Goal: Task Accomplishment & Management: Manage account settings

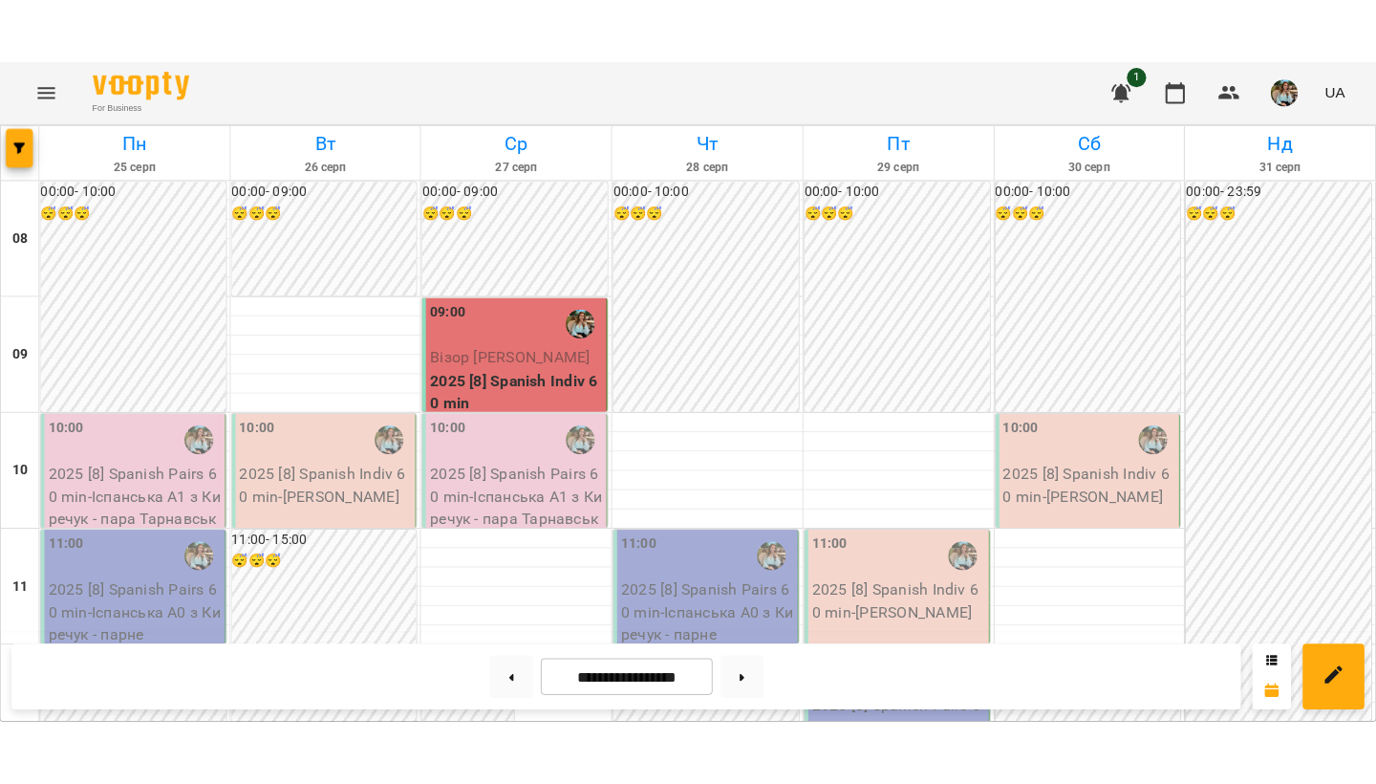
scroll to position [83, 0]
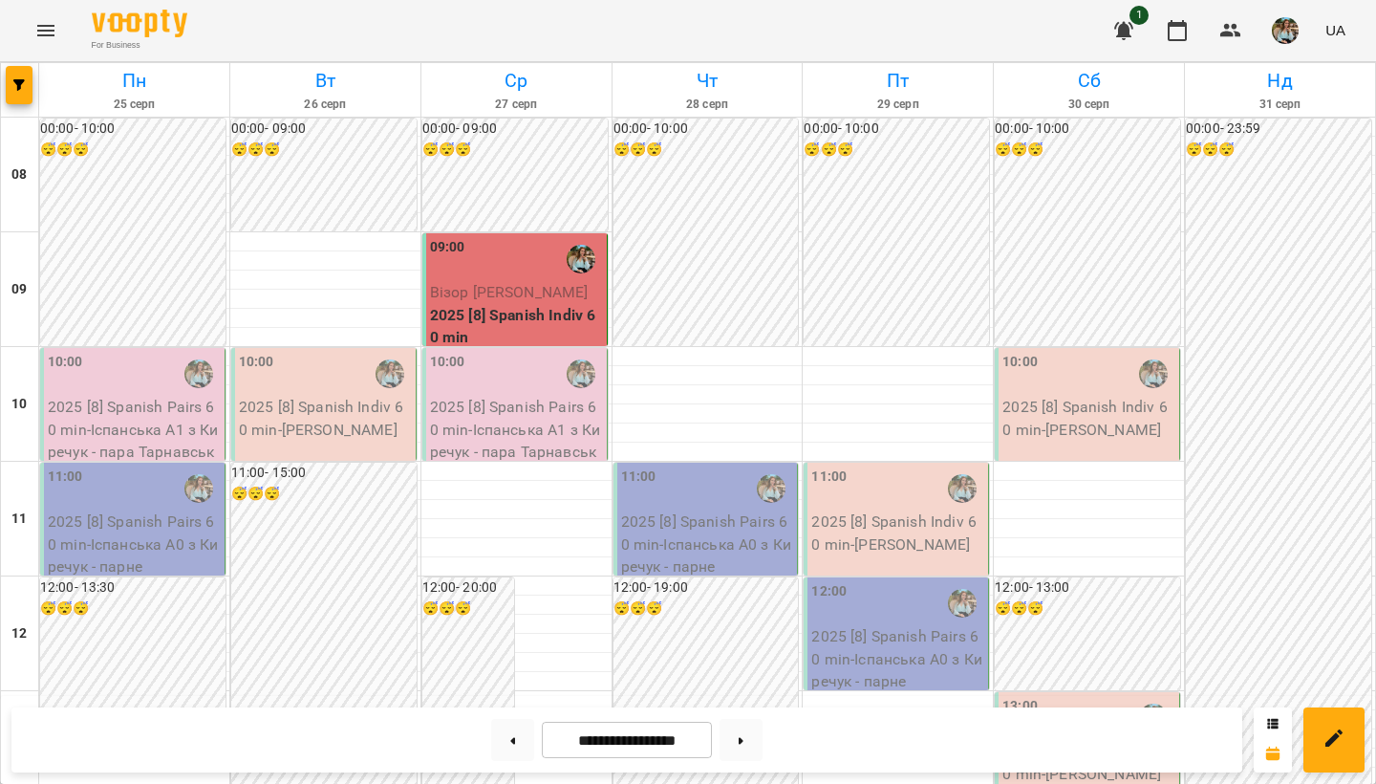
click at [1274, 18] on img "button" at bounding box center [1285, 30] width 27 height 27
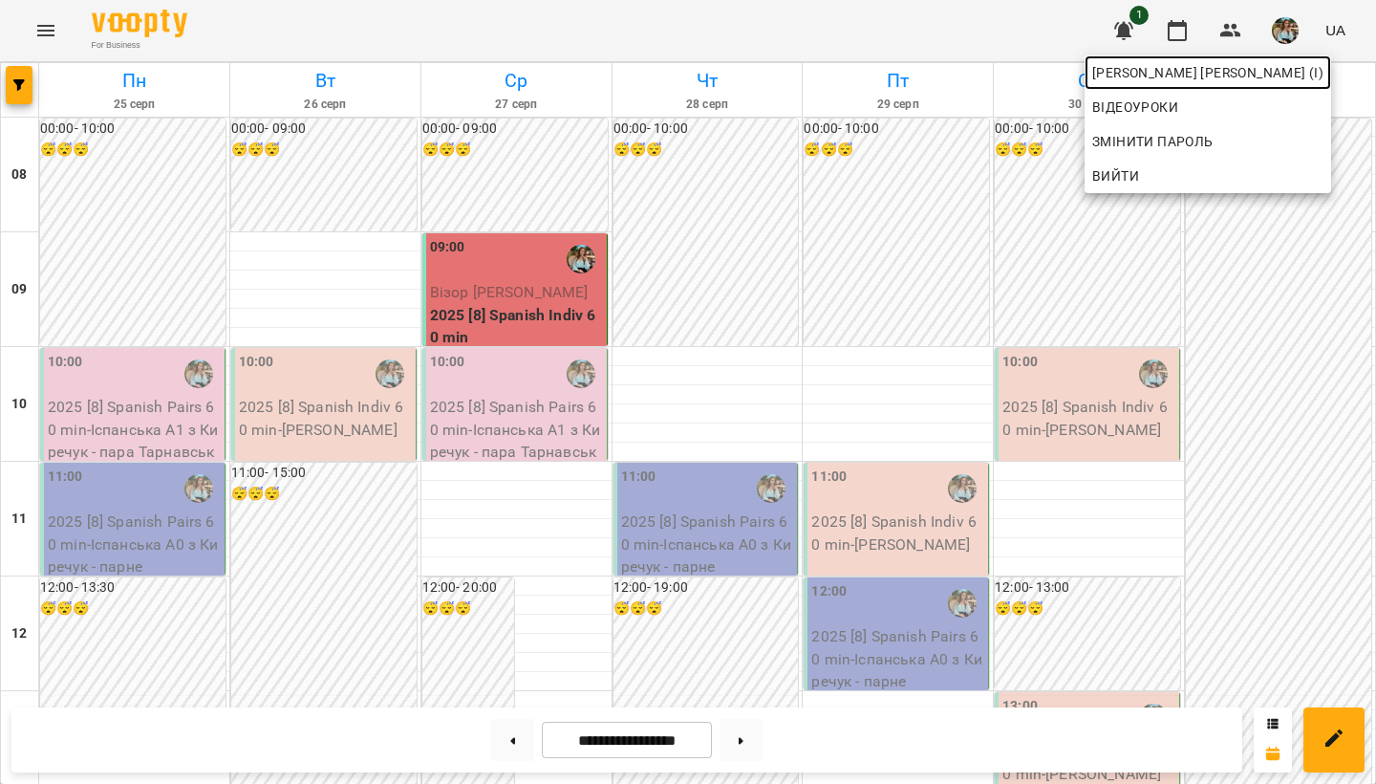
click at [1265, 85] on link "[PERSON_NAME] [PERSON_NAME] (і)" at bounding box center [1208, 72] width 247 height 34
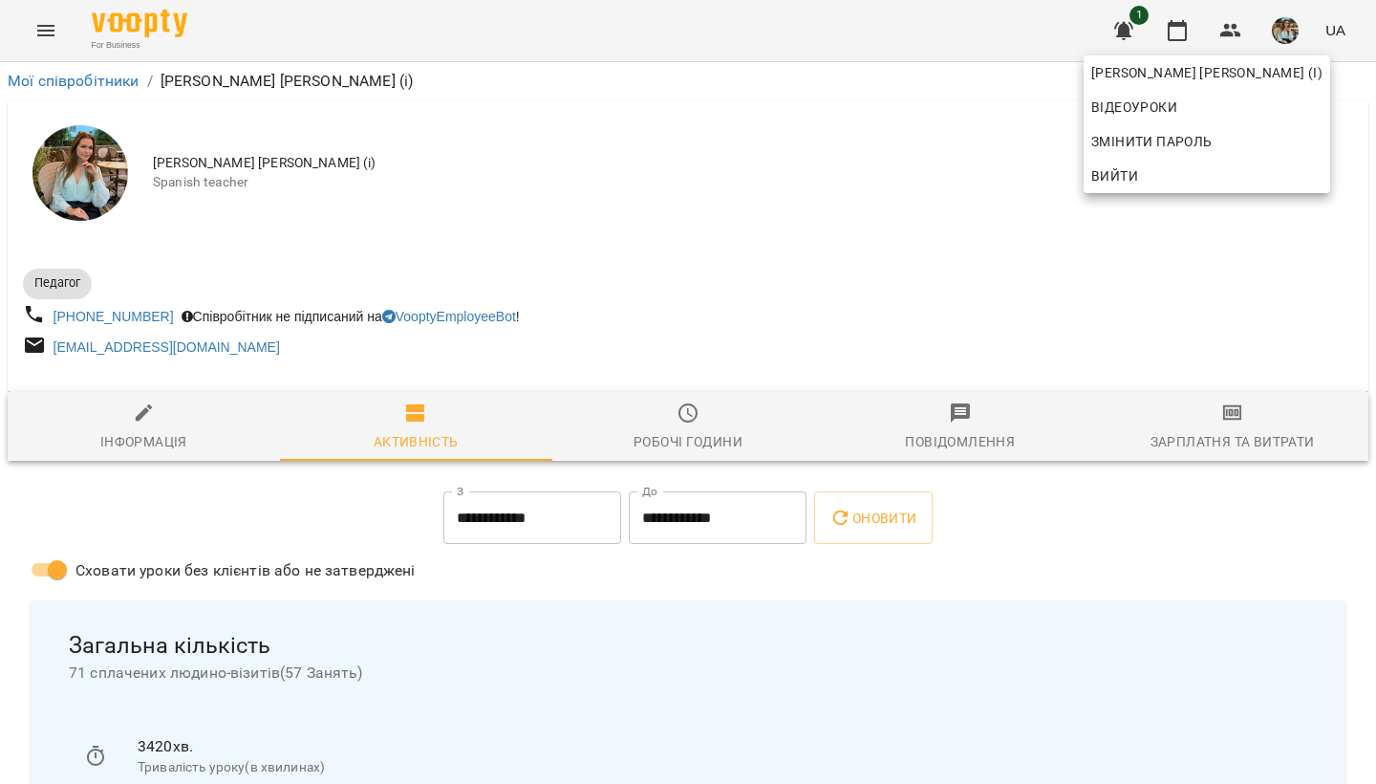
click at [684, 419] on div at bounding box center [688, 392] width 1376 height 784
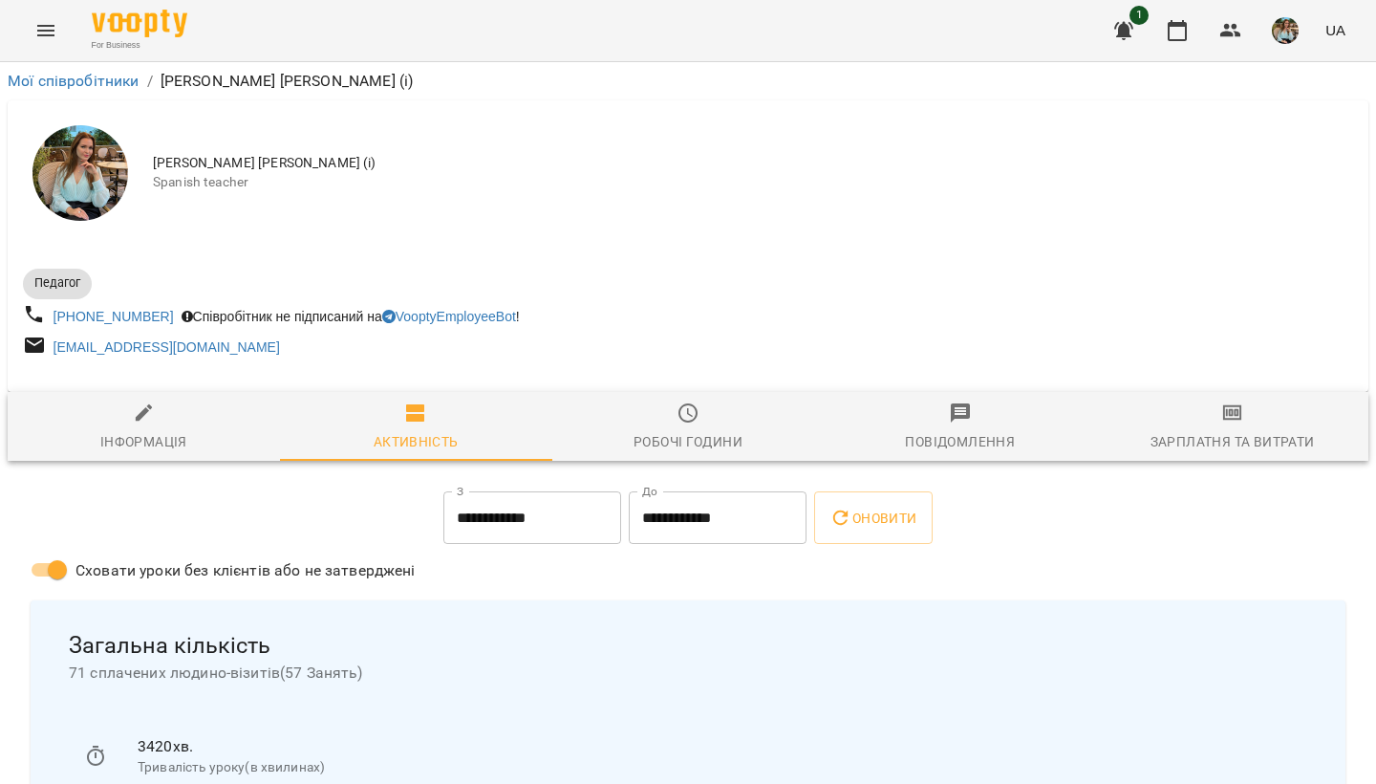
click at [699, 424] on icon "button" at bounding box center [688, 412] width 23 height 23
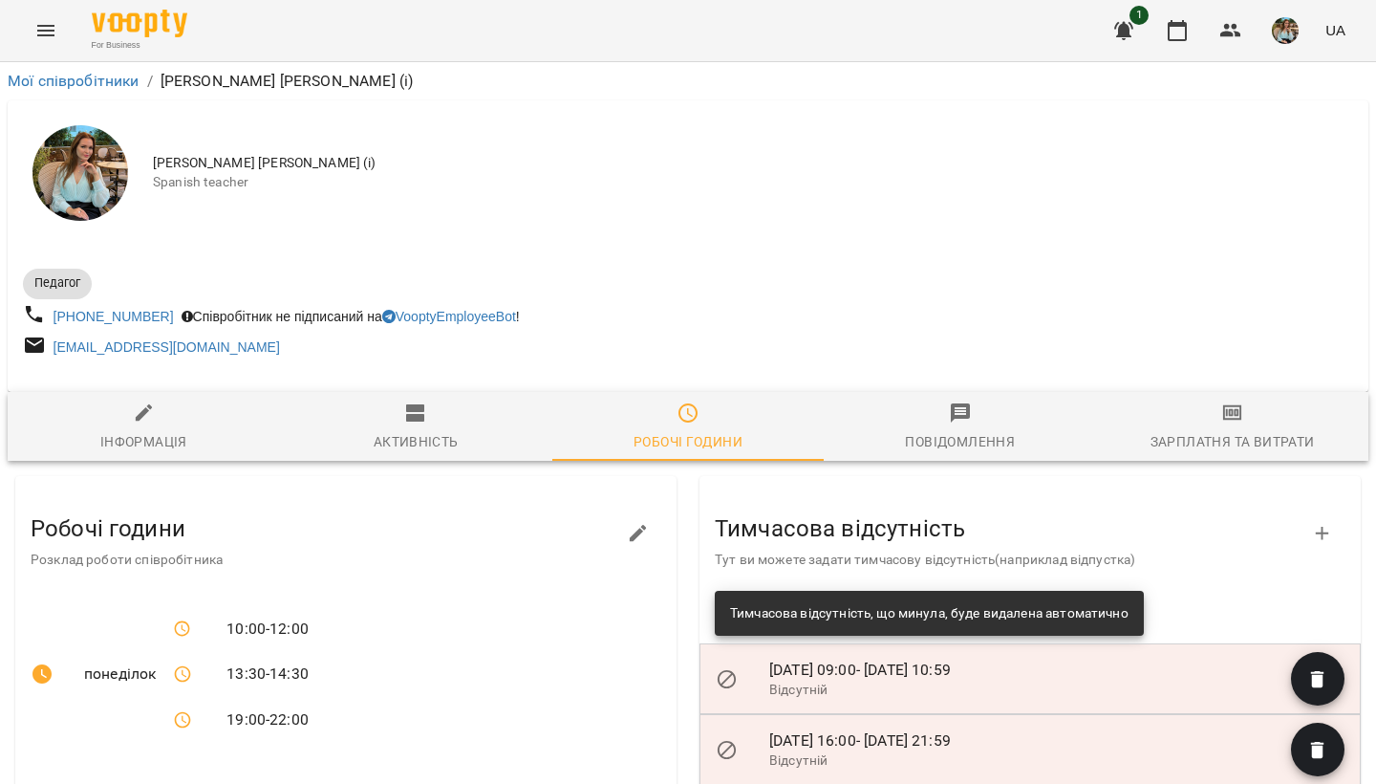
click at [1292, 23] on img "button" at bounding box center [1285, 30] width 27 height 27
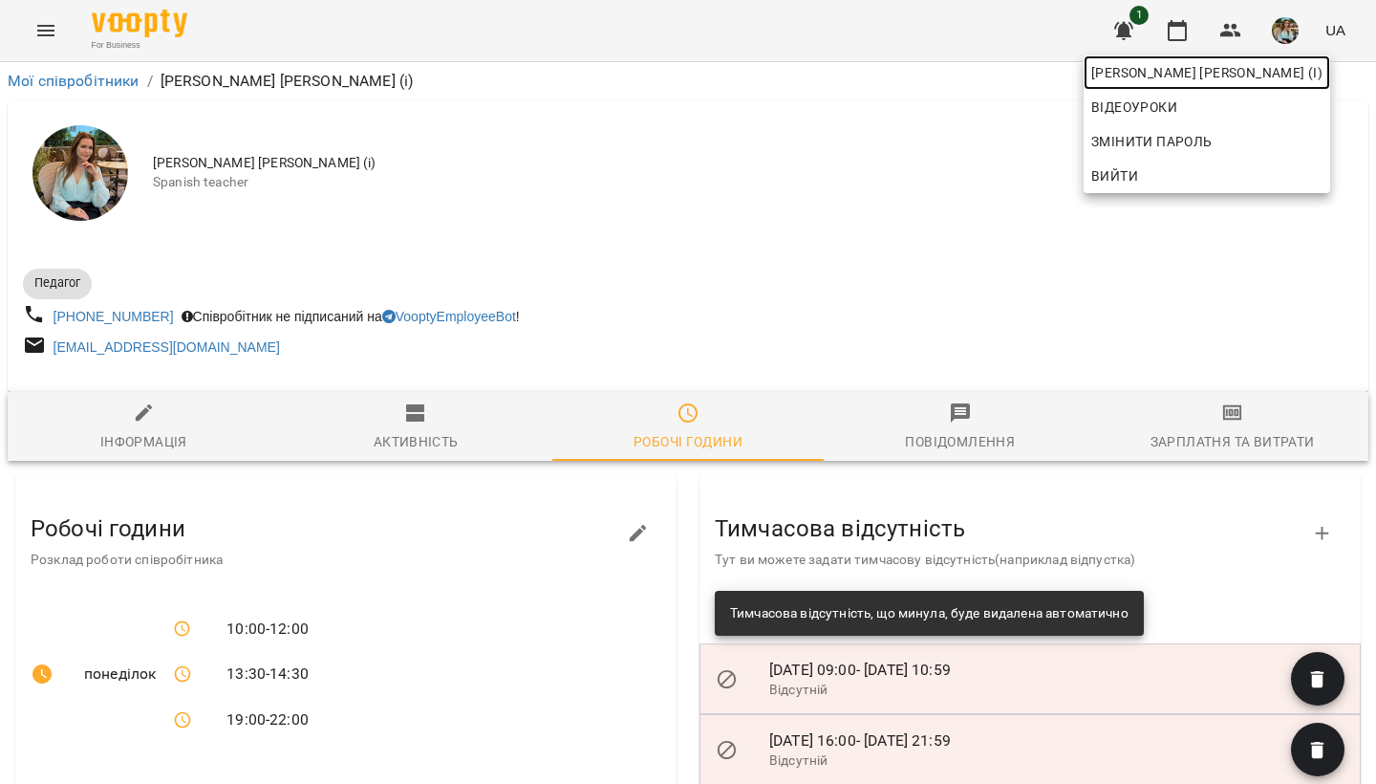
click at [1269, 84] on link "[PERSON_NAME] [PERSON_NAME] (і)" at bounding box center [1207, 72] width 247 height 34
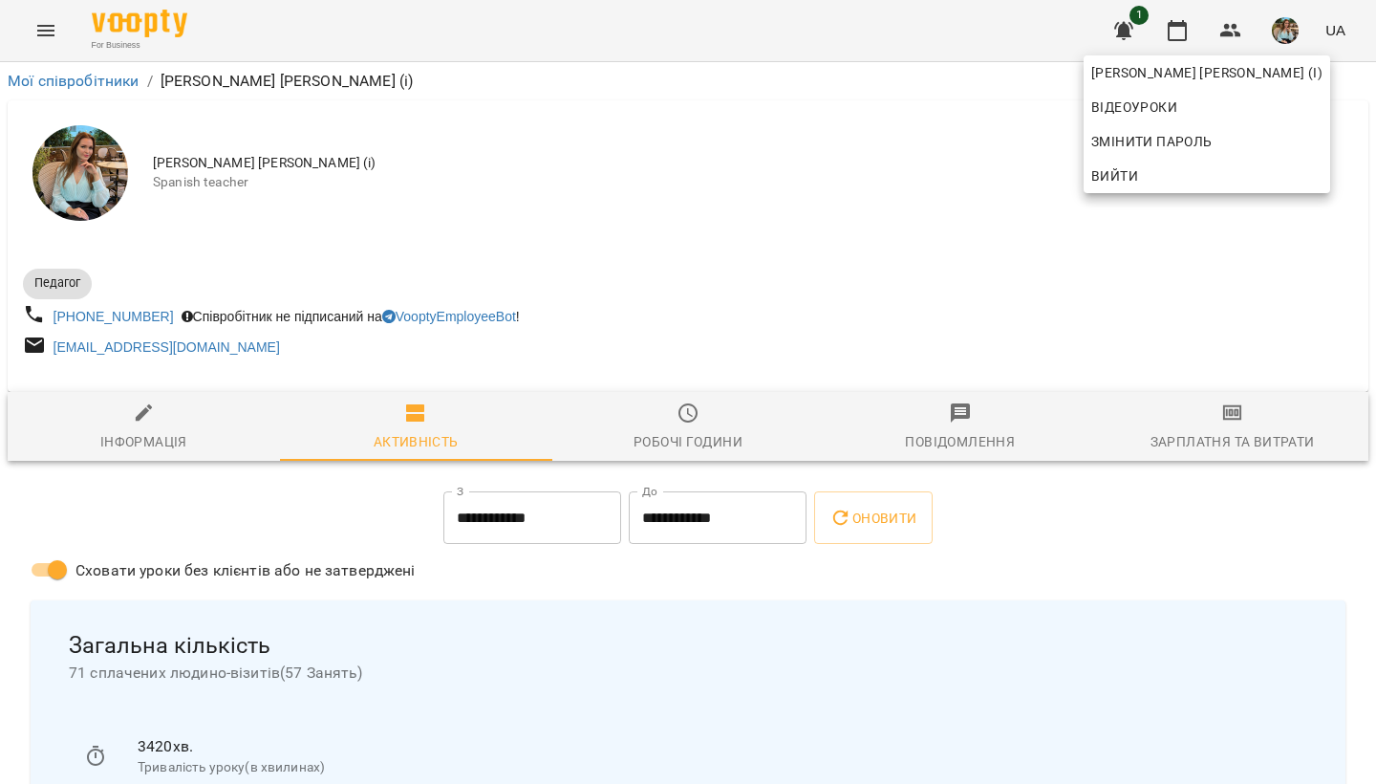
click at [1178, 16] on div at bounding box center [688, 392] width 1376 height 784
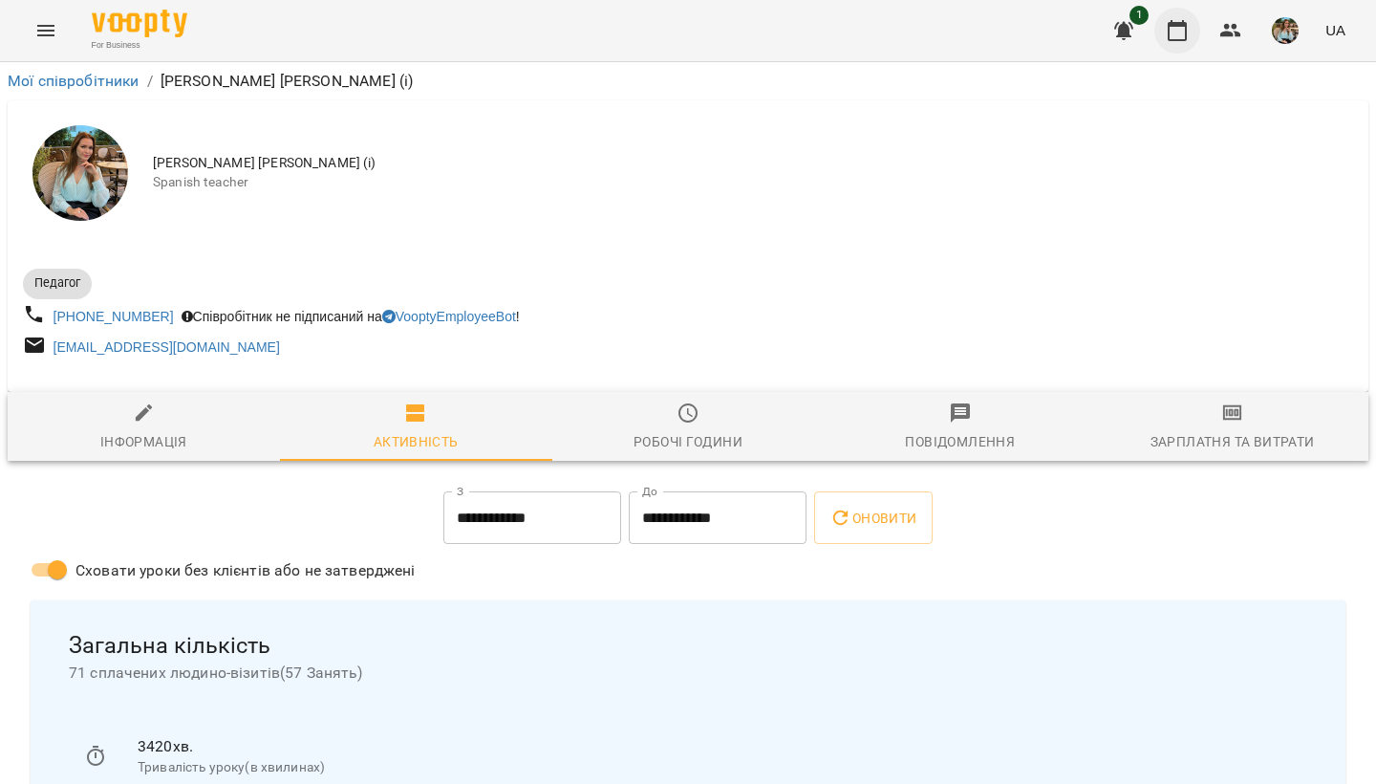
click at [1177, 32] on icon "button" at bounding box center [1177, 30] width 23 height 23
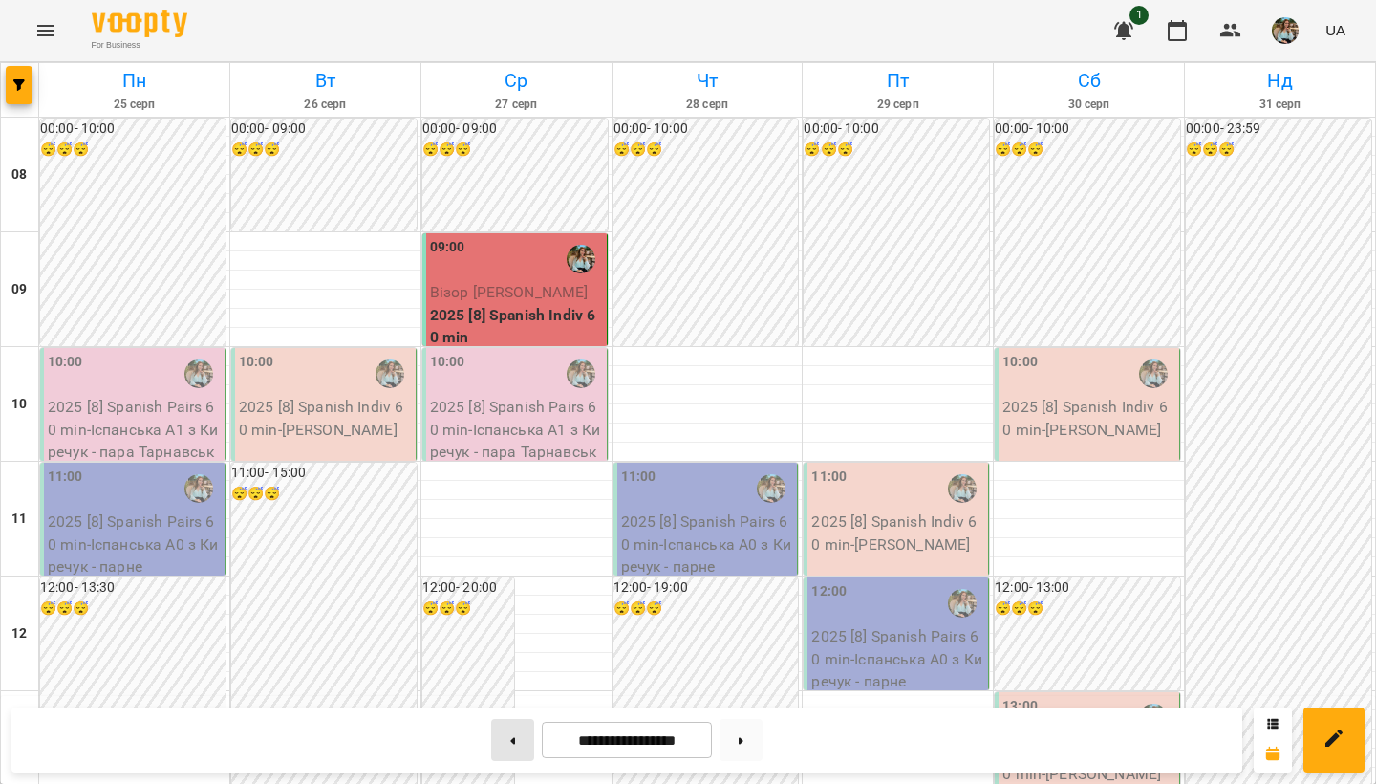
click at [503, 651] on button at bounding box center [512, 740] width 43 height 42
type input "**********"
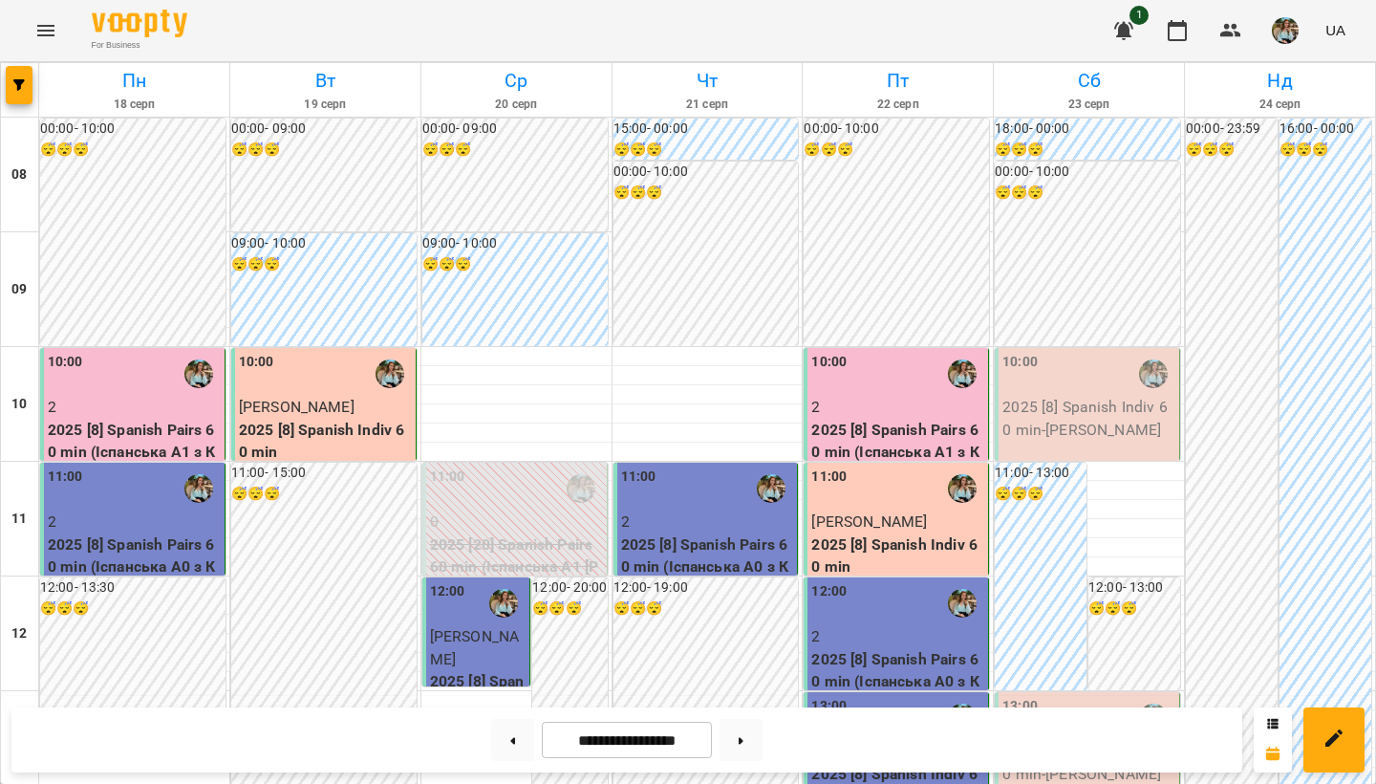
scroll to position [479, 0]
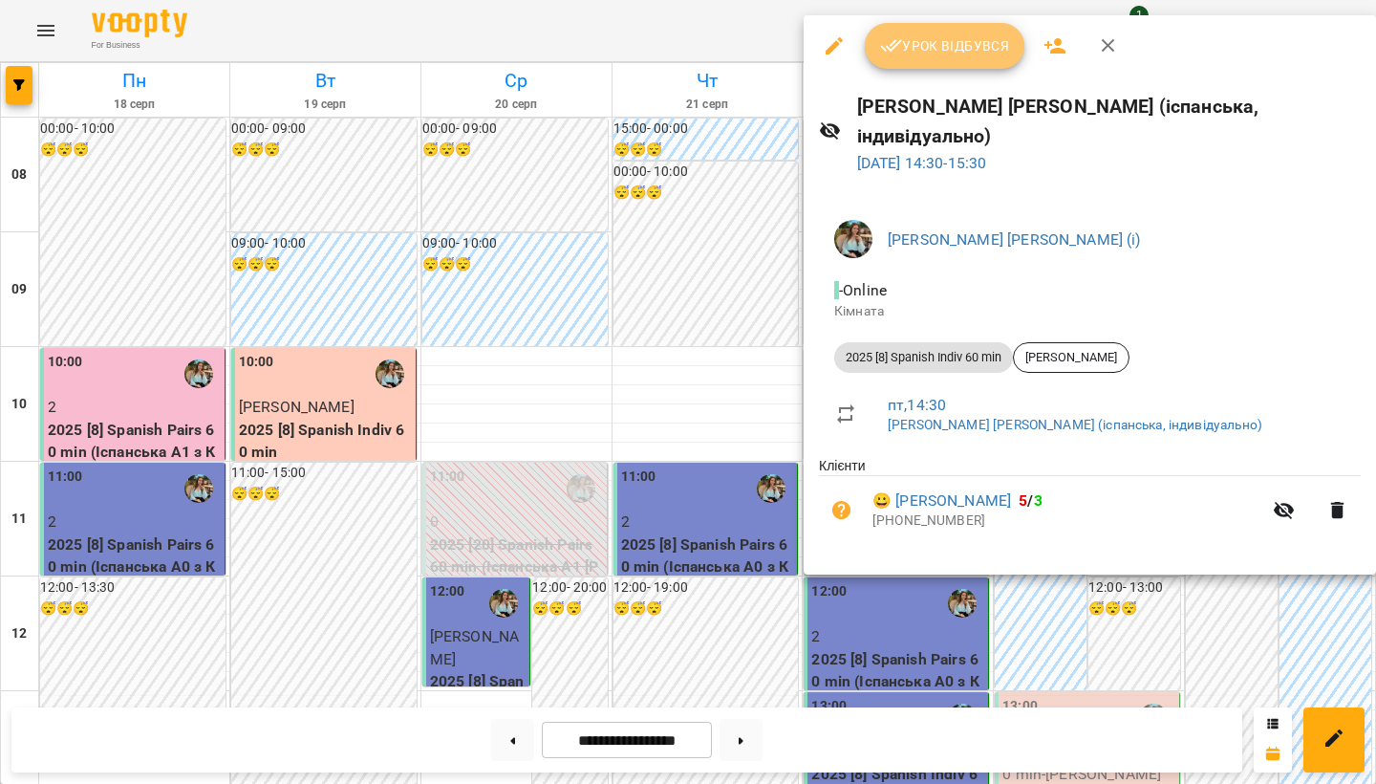
click at [910, 32] on button "Урок відбувся" at bounding box center [945, 46] width 161 height 46
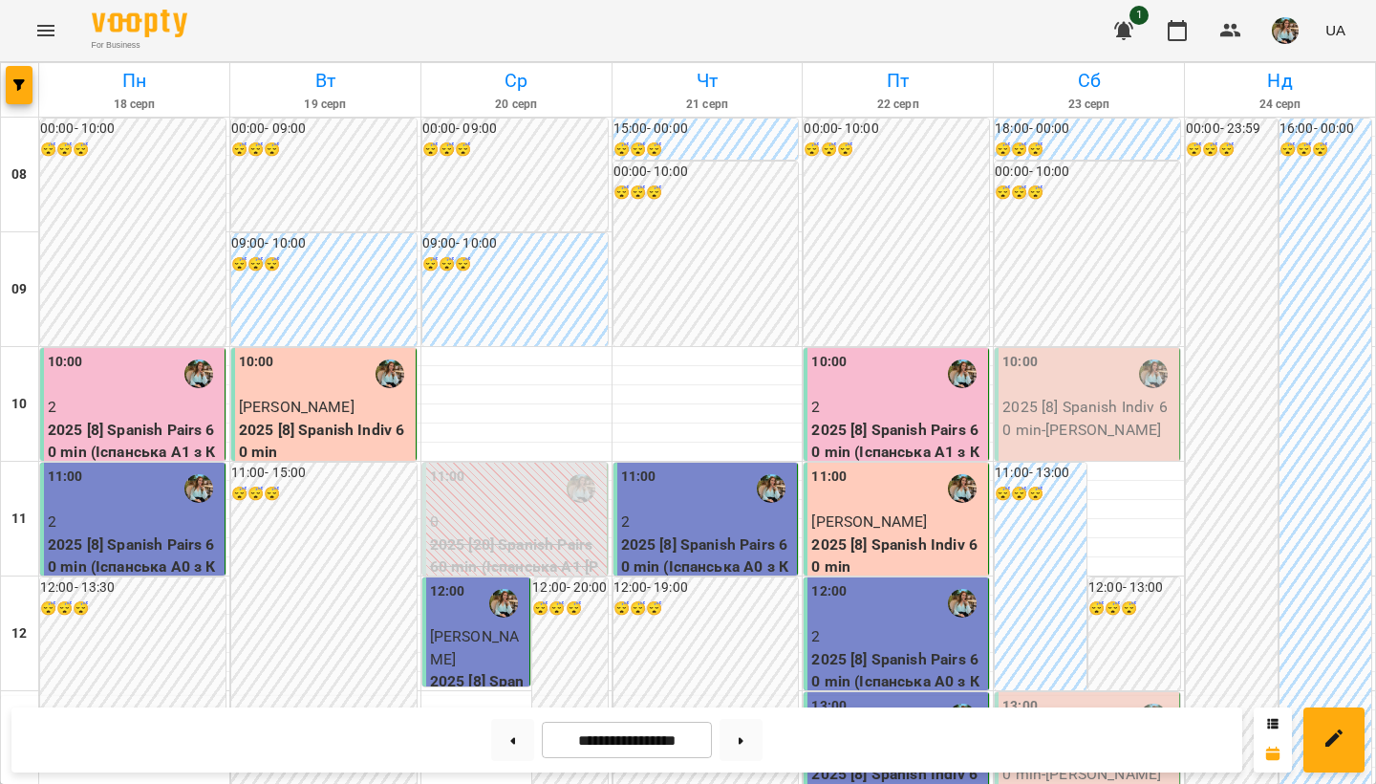
scroll to position [195, 0]
click at [1287, 36] on img "button" at bounding box center [1285, 30] width 27 height 27
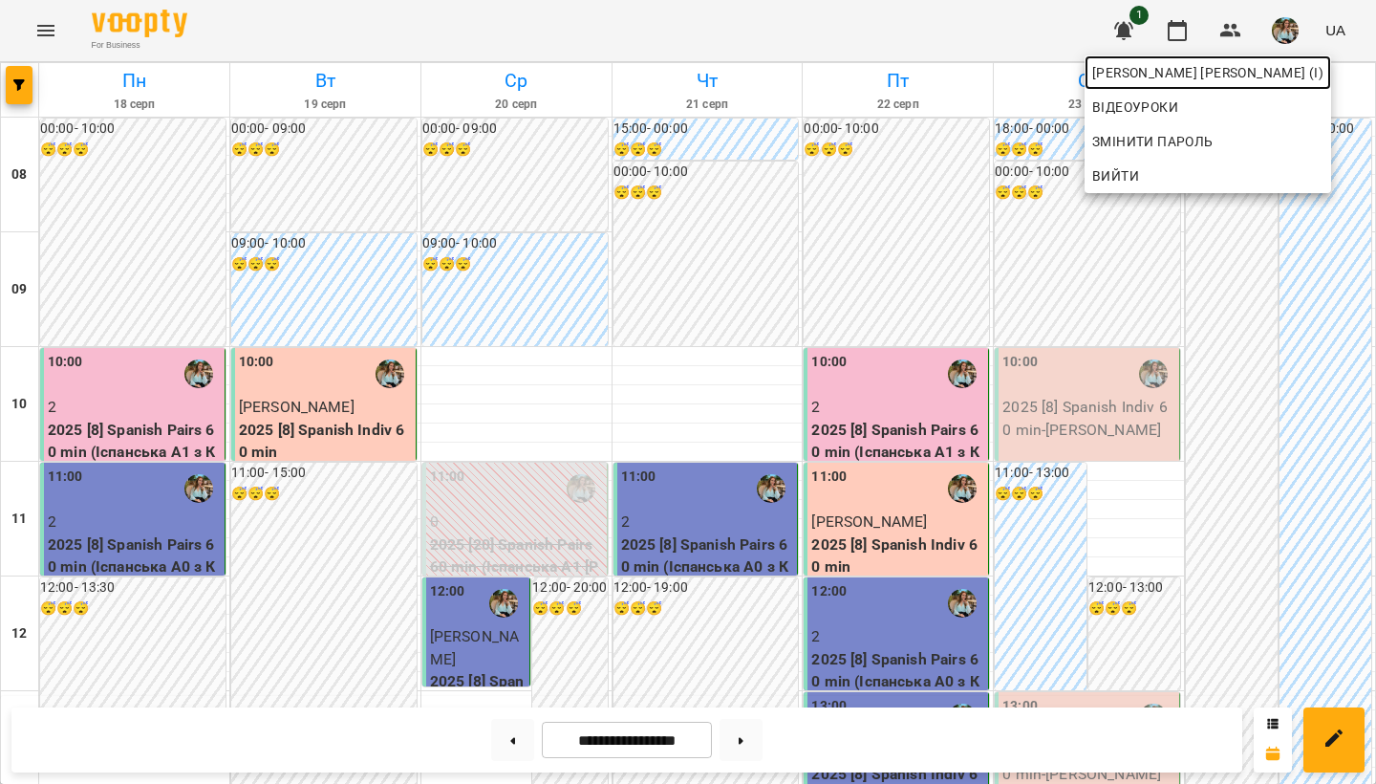
click at [1187, 81] on span "[PERSON_NAME] [PERSON_NAME] (і)" at bounding box center [1207, 72] width 231 height 23
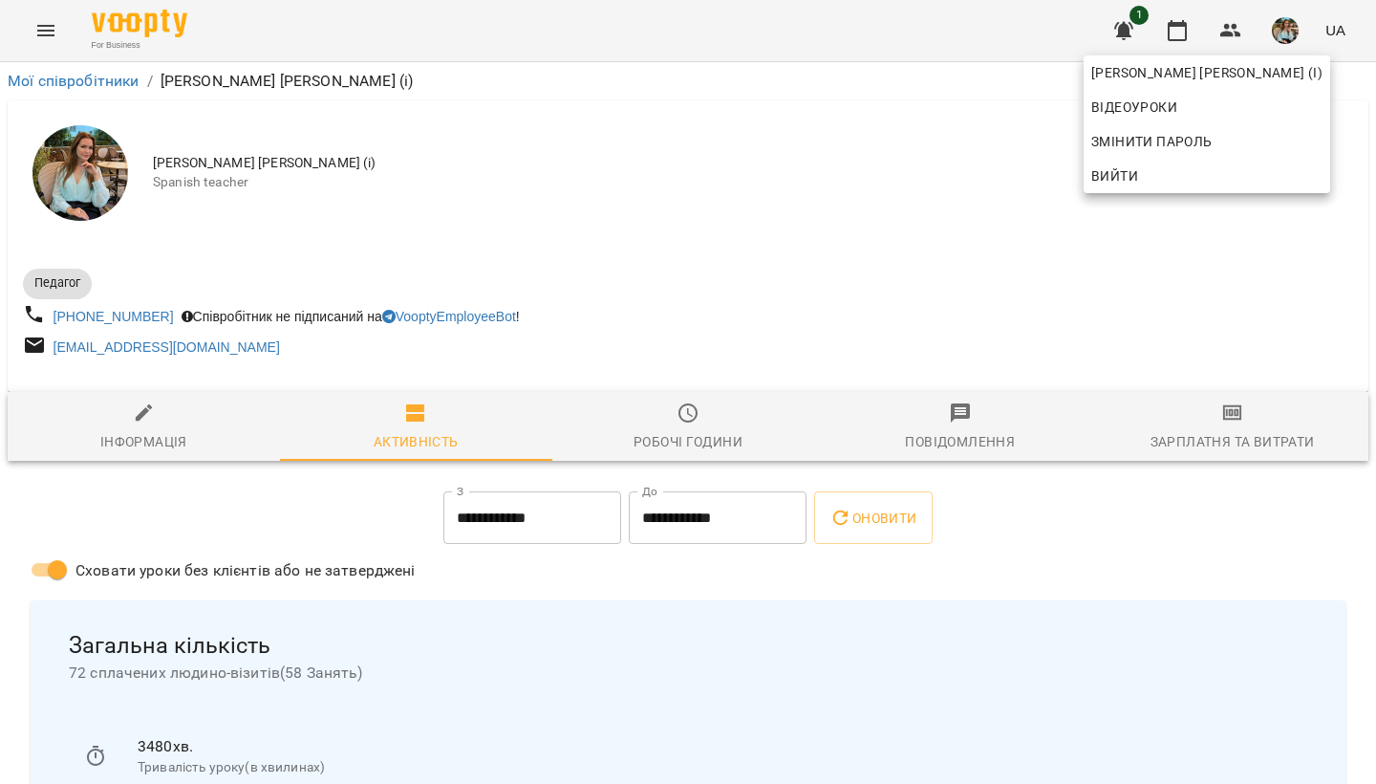
click at [777, 250] on div at bounding box center [688, 392] width 1376 height 784
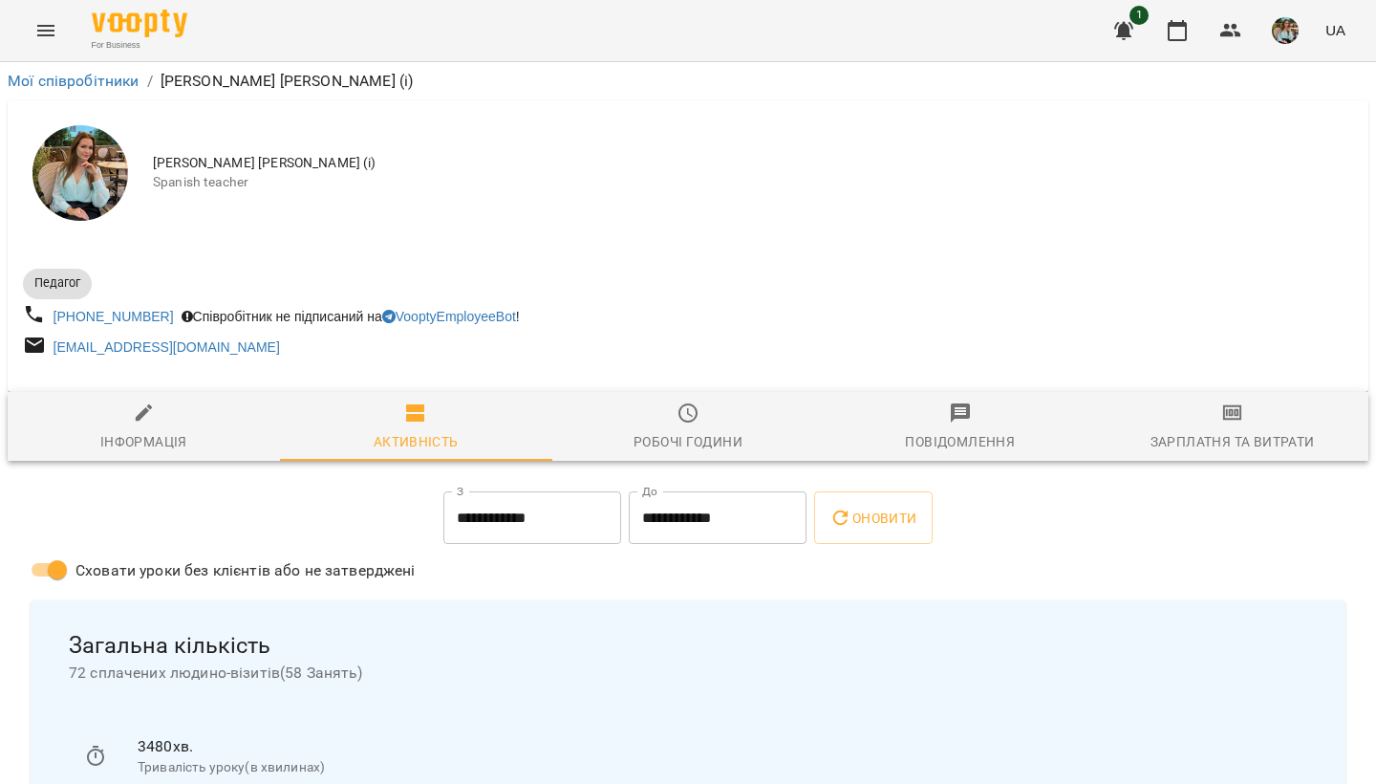
click at [1284, 26] on img "button" at bounding box center [1285, 30] width 27 height 27
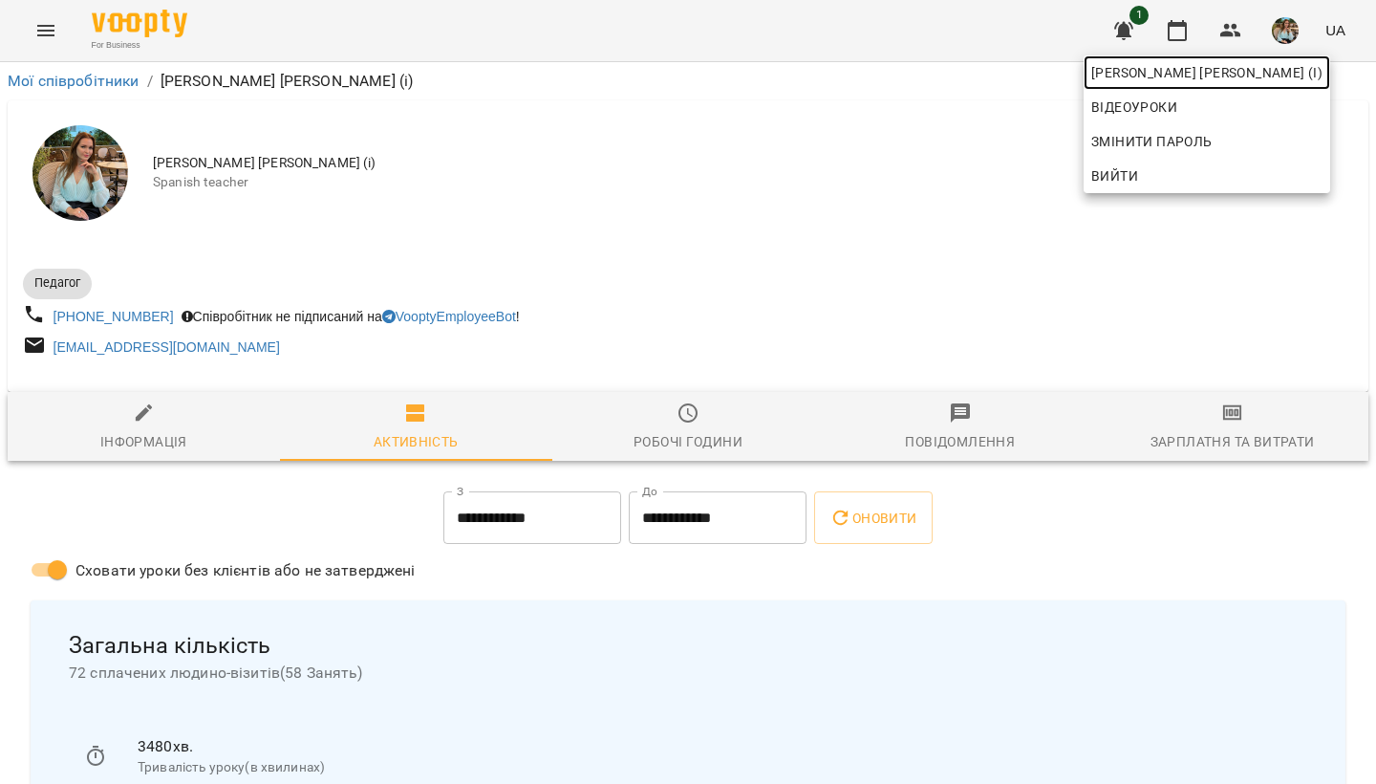
click at [1267, 68] on span "[PERSON_NAME] [PERSON_NAME] (і)" at bounding box center [1206, 72] width 231 height 23
click at [957, 199] on div at bounding box center [688, 392] width 1376 height 784
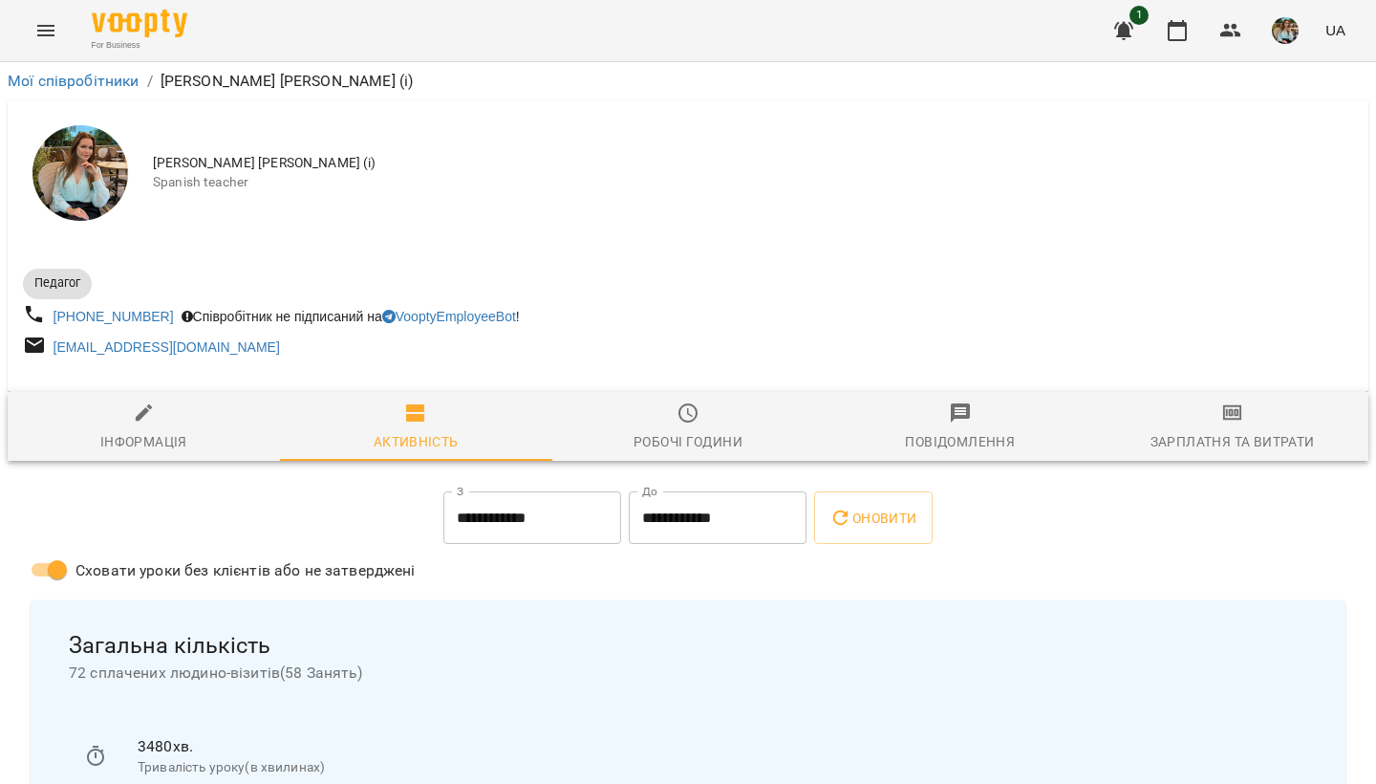
click at [1296, 39] on img "button" at bounding box center [1285, 30] width 27 height 27
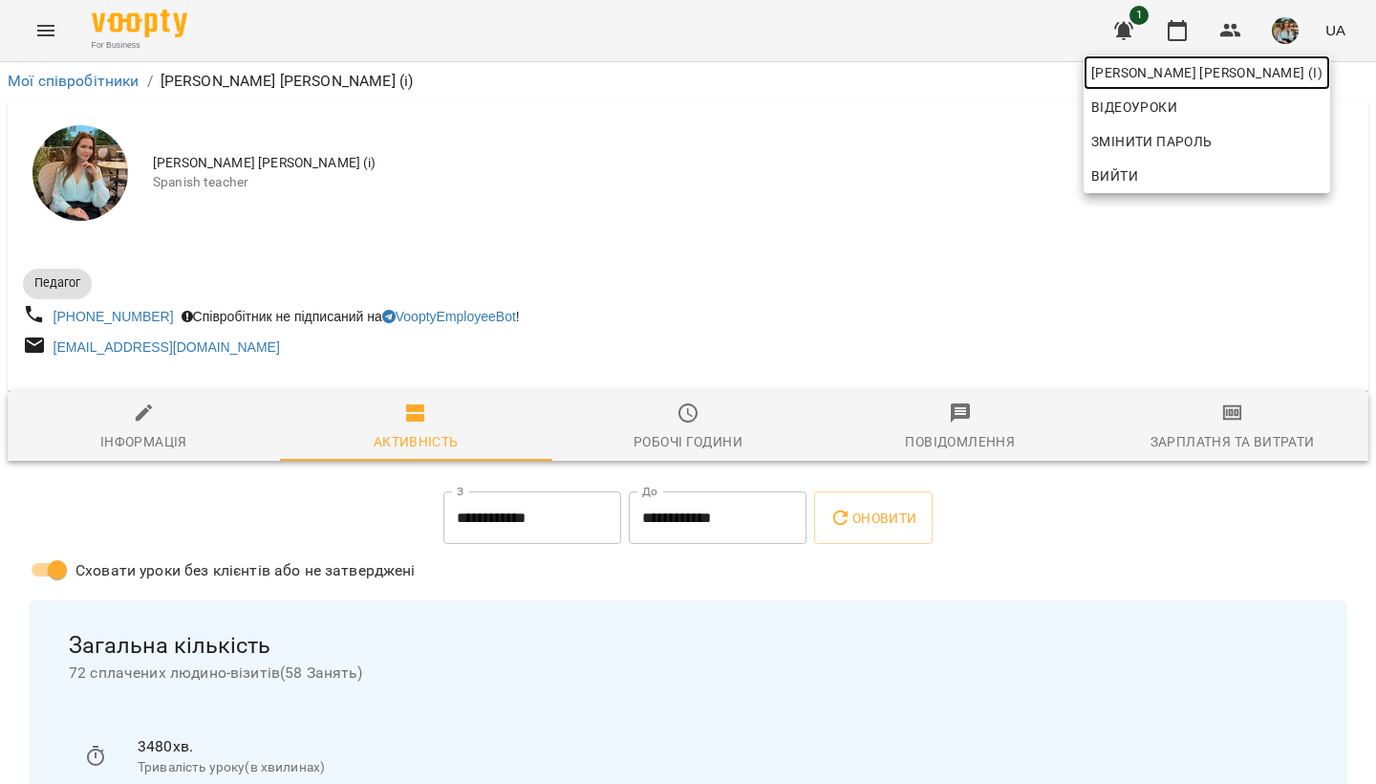
click at [1258, 75] on span "[PERSON_NAME] [PERSON_NAME] (і)" at bounding box center [1206, 72] width 231 height 23
click at [799, 155] on div at bounding box center [688, 392] width 1376 height 784
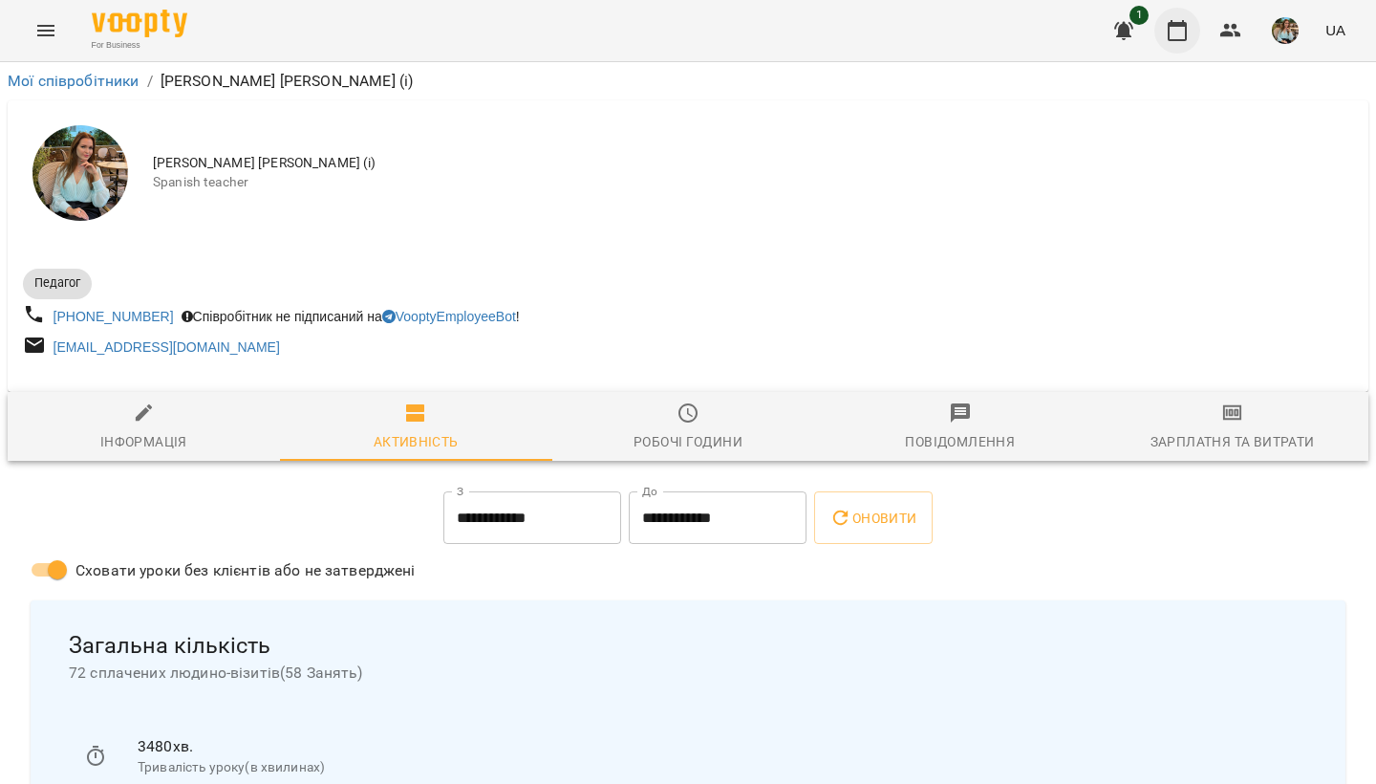
click at [1157, 35] on button "button" at bounding box center [1177, 31] width 46 height 46
